Goal: Find specific page/section: Find specific page/section

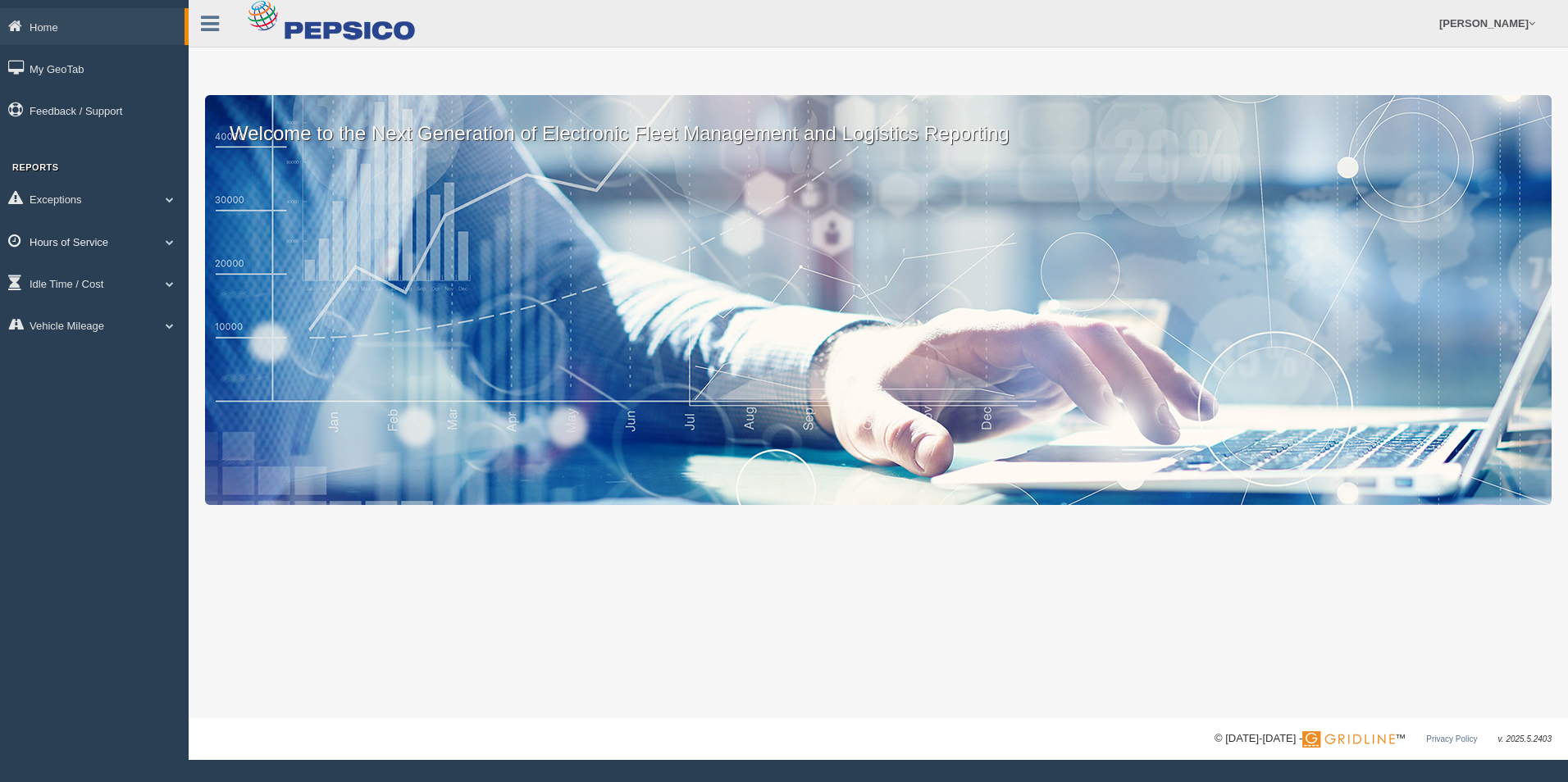
click at [169, 241] on span at bounding box center [170, 242] width 21 height 8
click at [115, 280] on link "HOS Explanation Reports" at bounding box center [107, 279] width 155 height 30
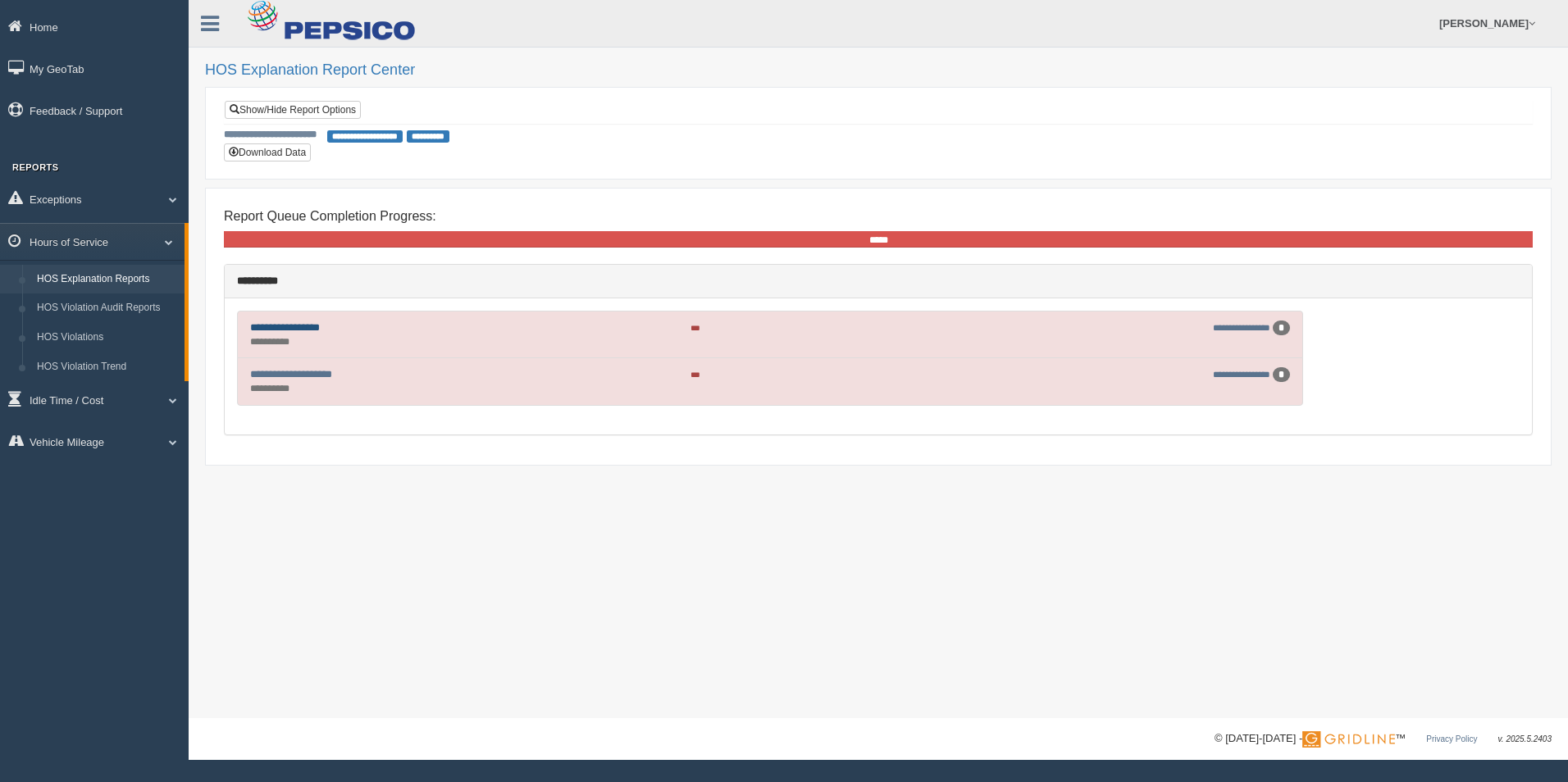
click at [292, 328] on link "**********" at bounding box center [286, 328] width 70 height 11
